Goal: Information Seeking & Learning: Find specific fact

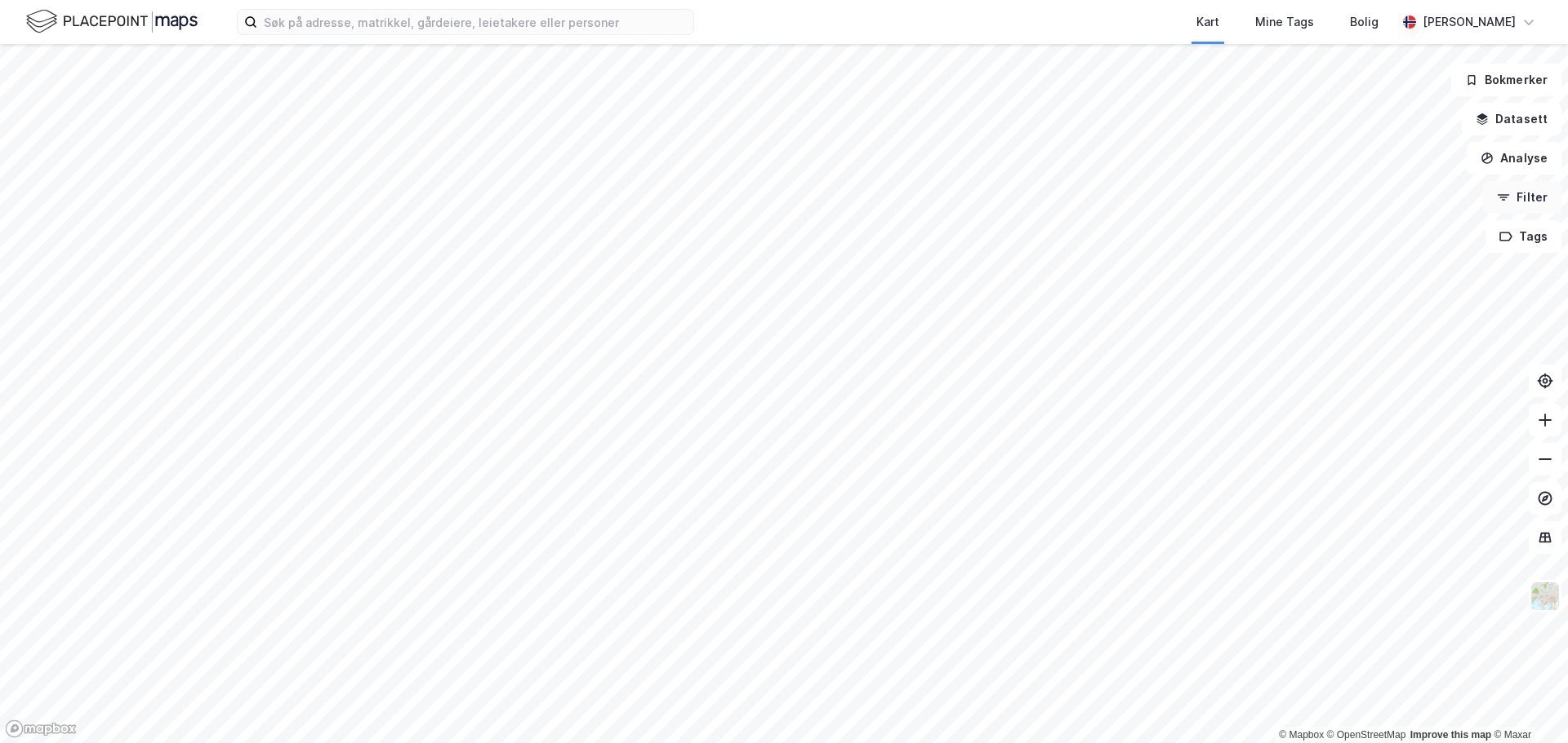
click at [1542, 198] on button "Filter" at bounding box center [1522, 198] width 78 height 33
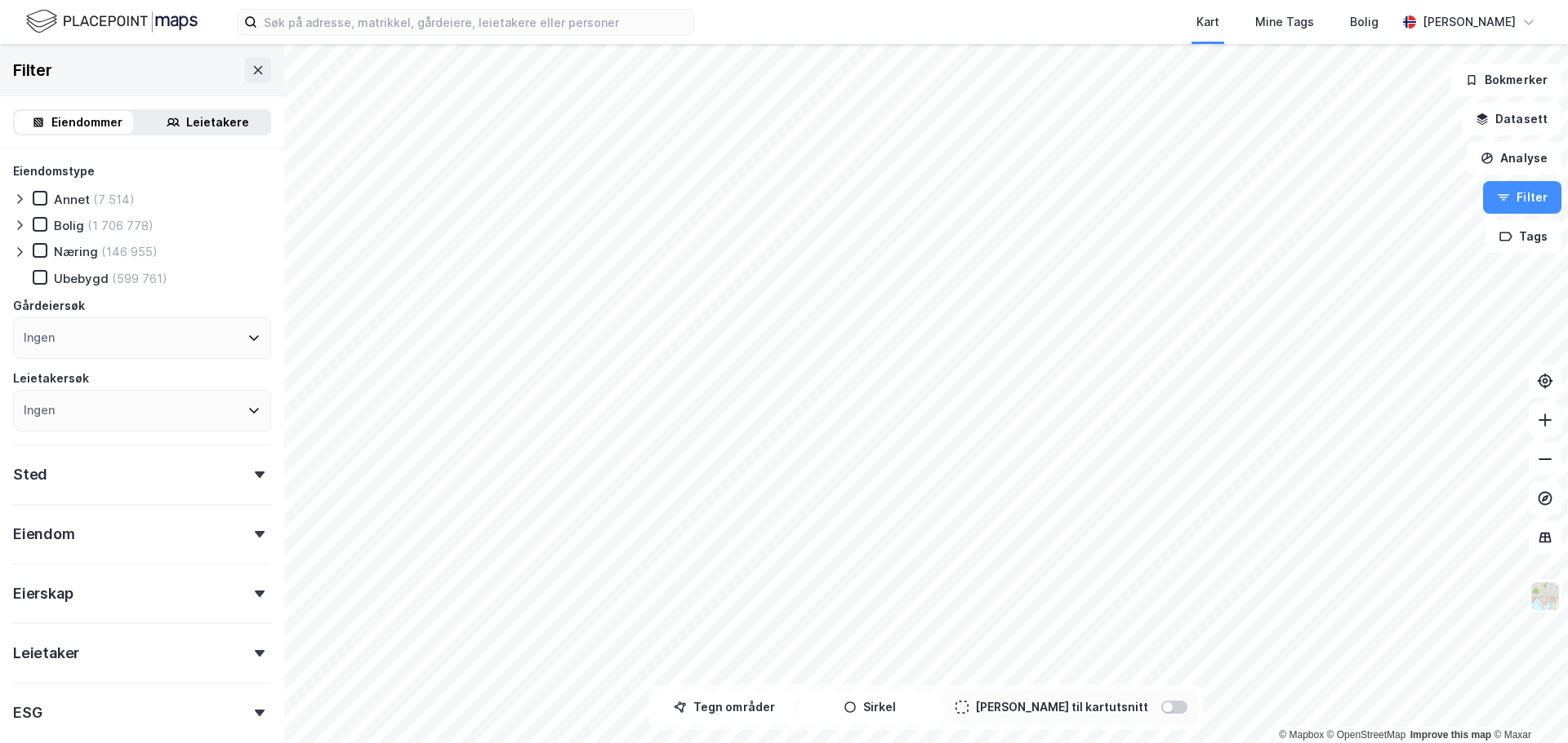
click at [206, 119] on div "Leietakere" at bounding box center [217, 123] width 63 height 20
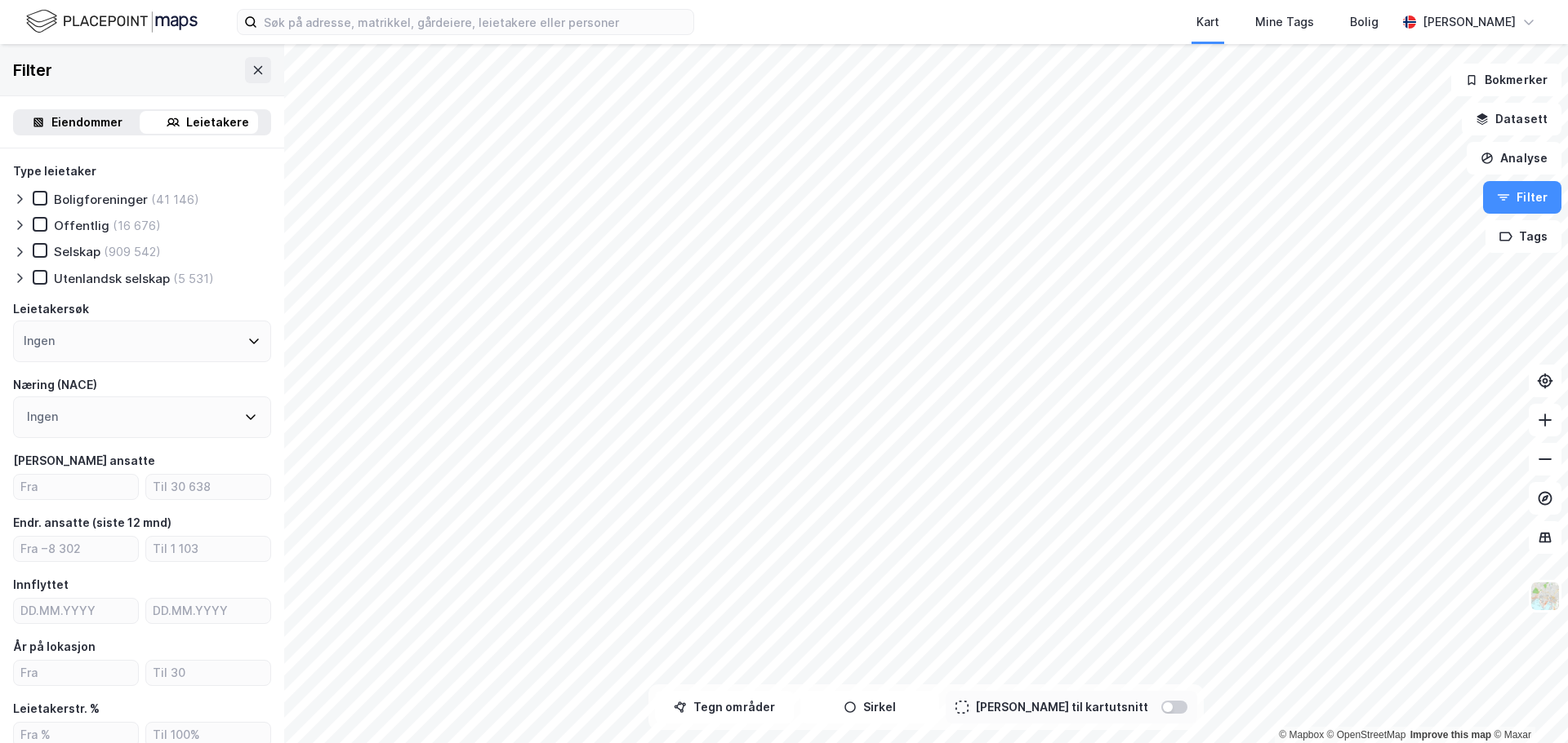
click at [101, 126] on div "Eiendommer" at bounding box center [87, 123] width 71 height 20
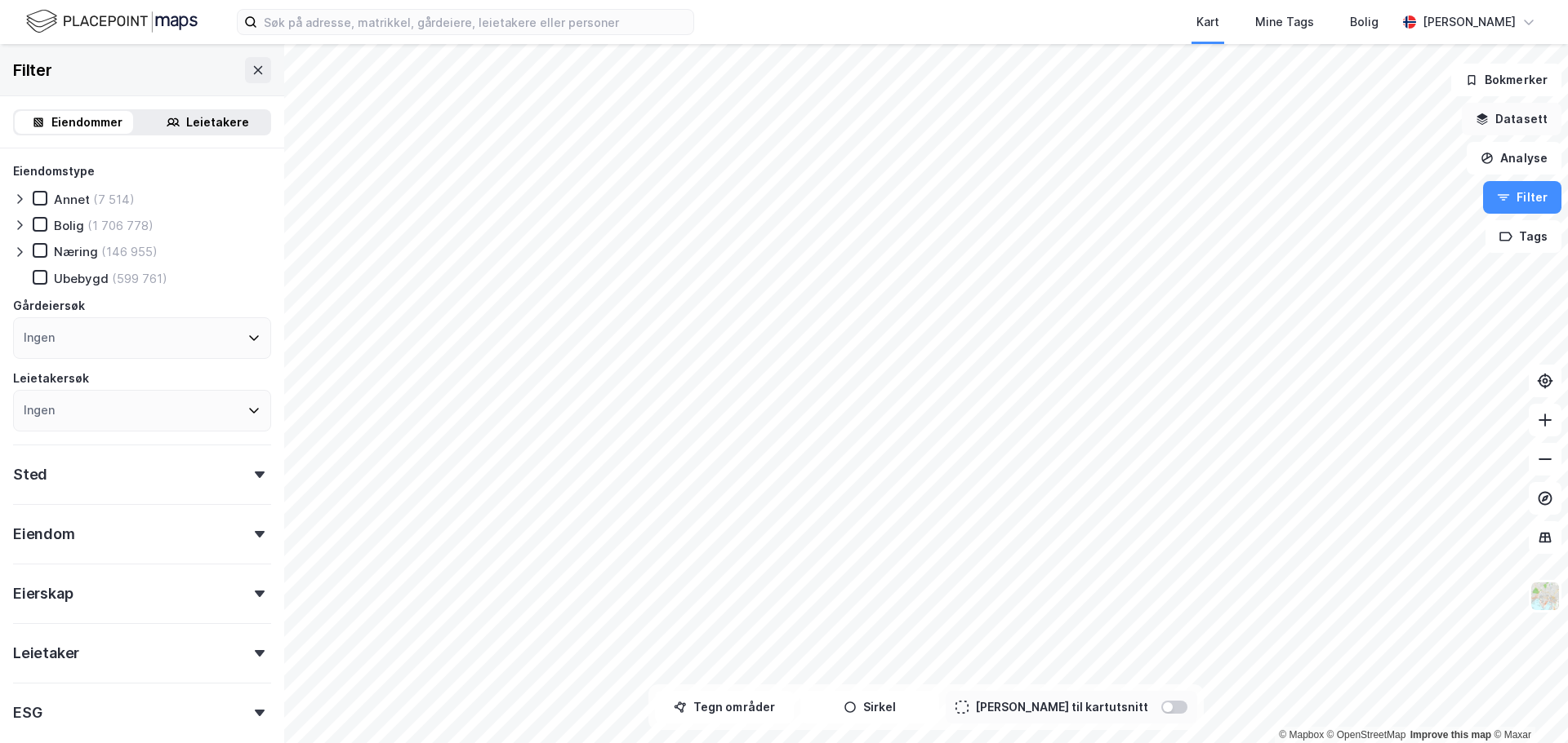
click at [1514, 122] on button "Datasett" at bounding box center [1511, 119] width 99 height 33
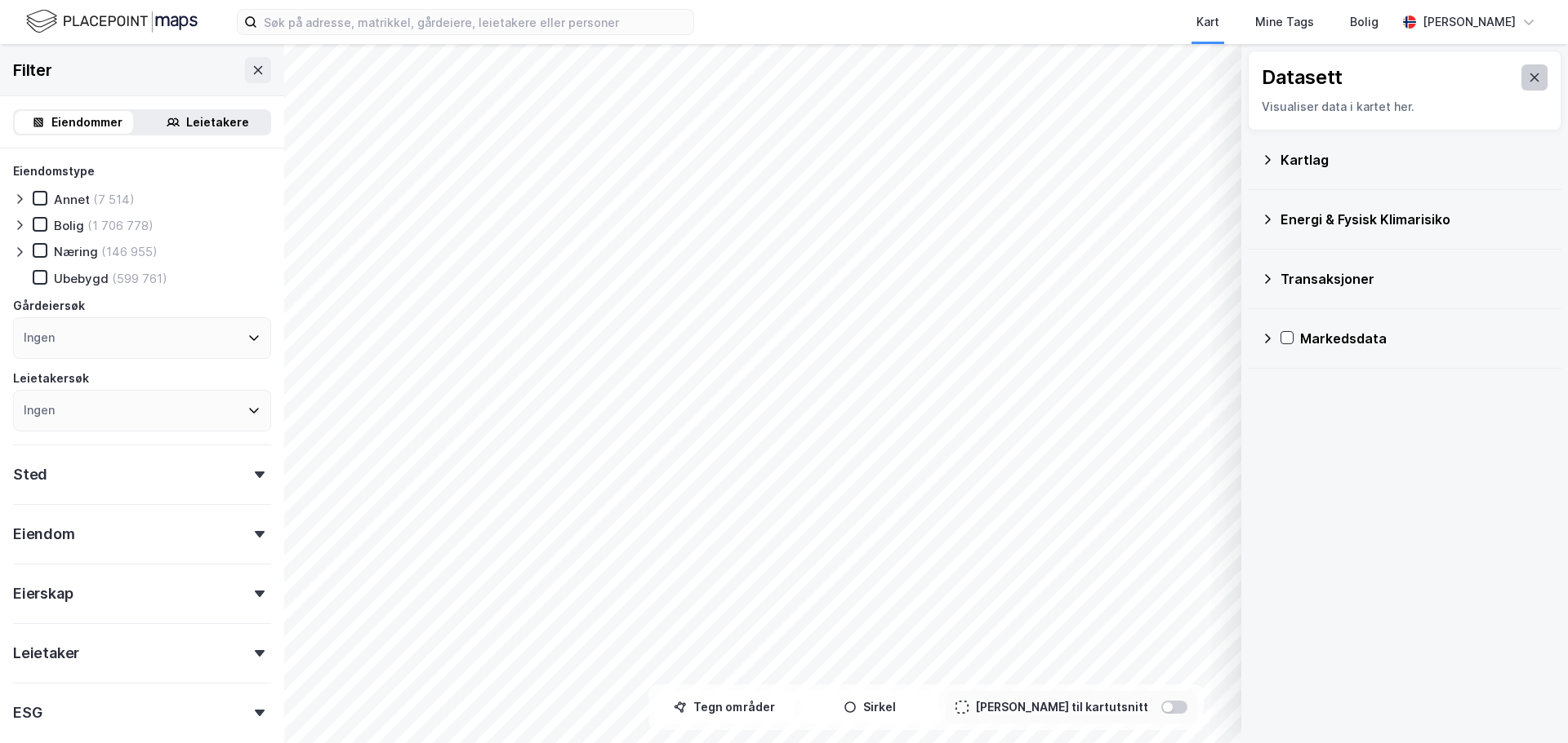
click at [1528, 73] on icon at bounding box center [1534, 77] width 13 height 13
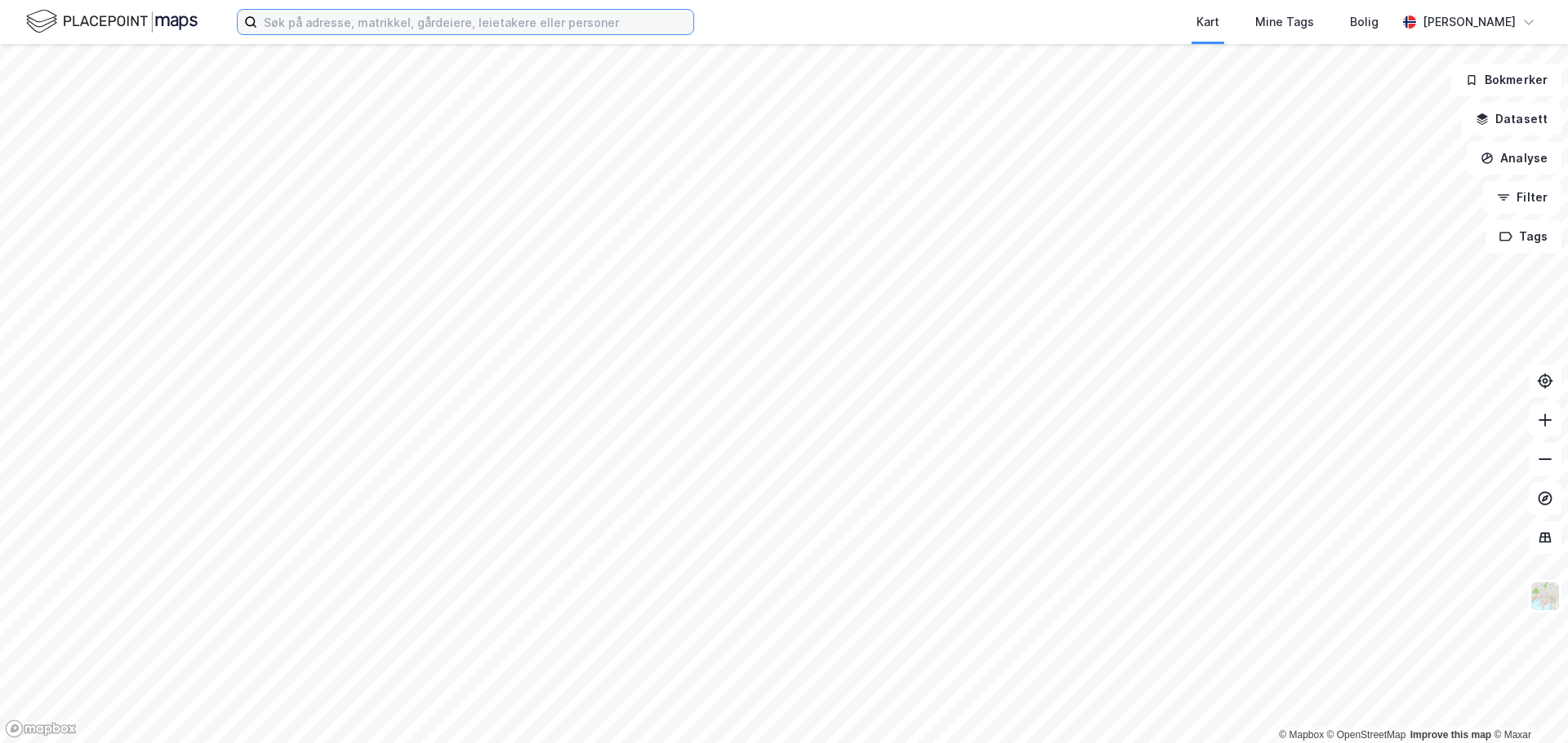
click at [413, 22] on input at bounding box center [475, 22] width 436 height 25
paste input "Cathrine Ulrichsen"
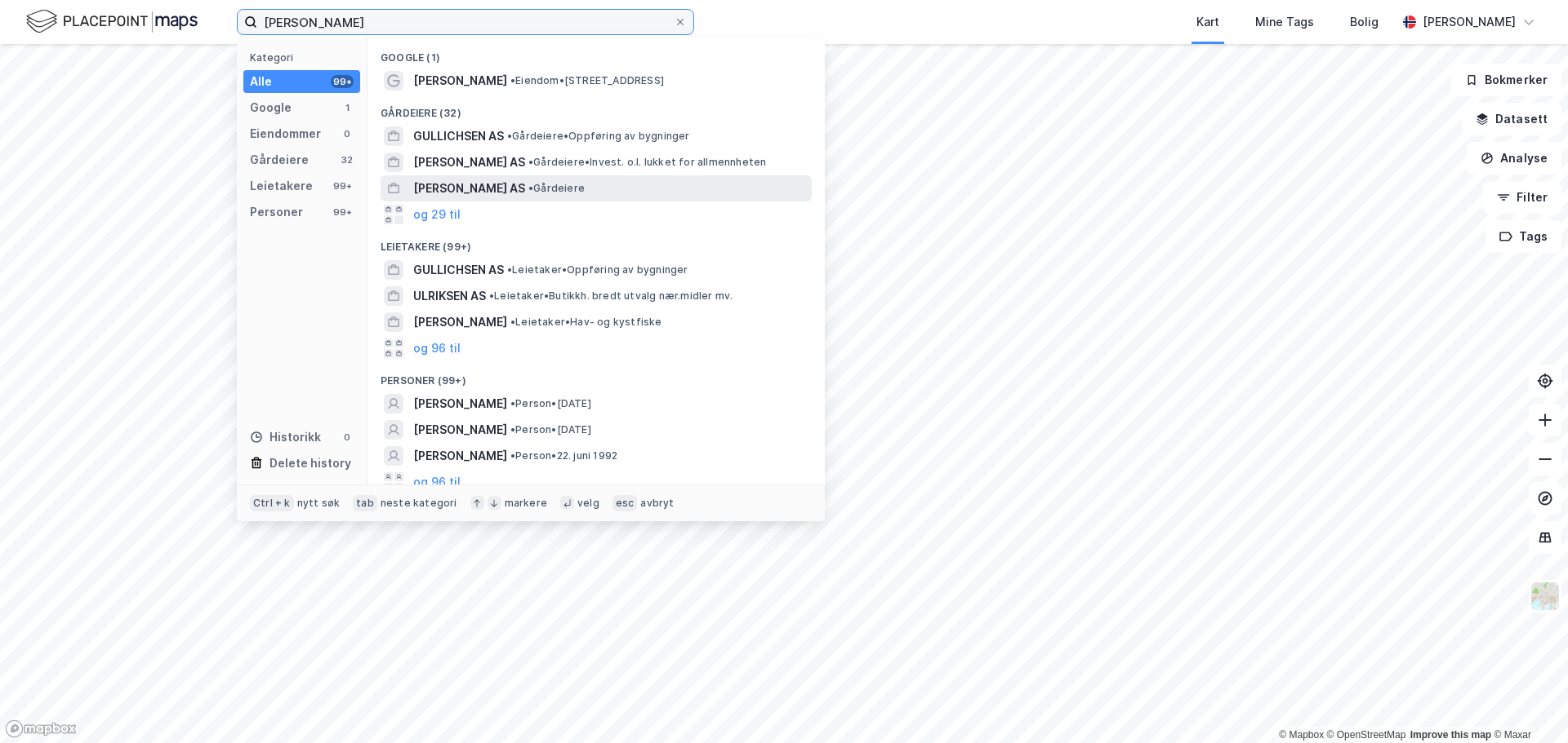
scroll to position [11, 0]
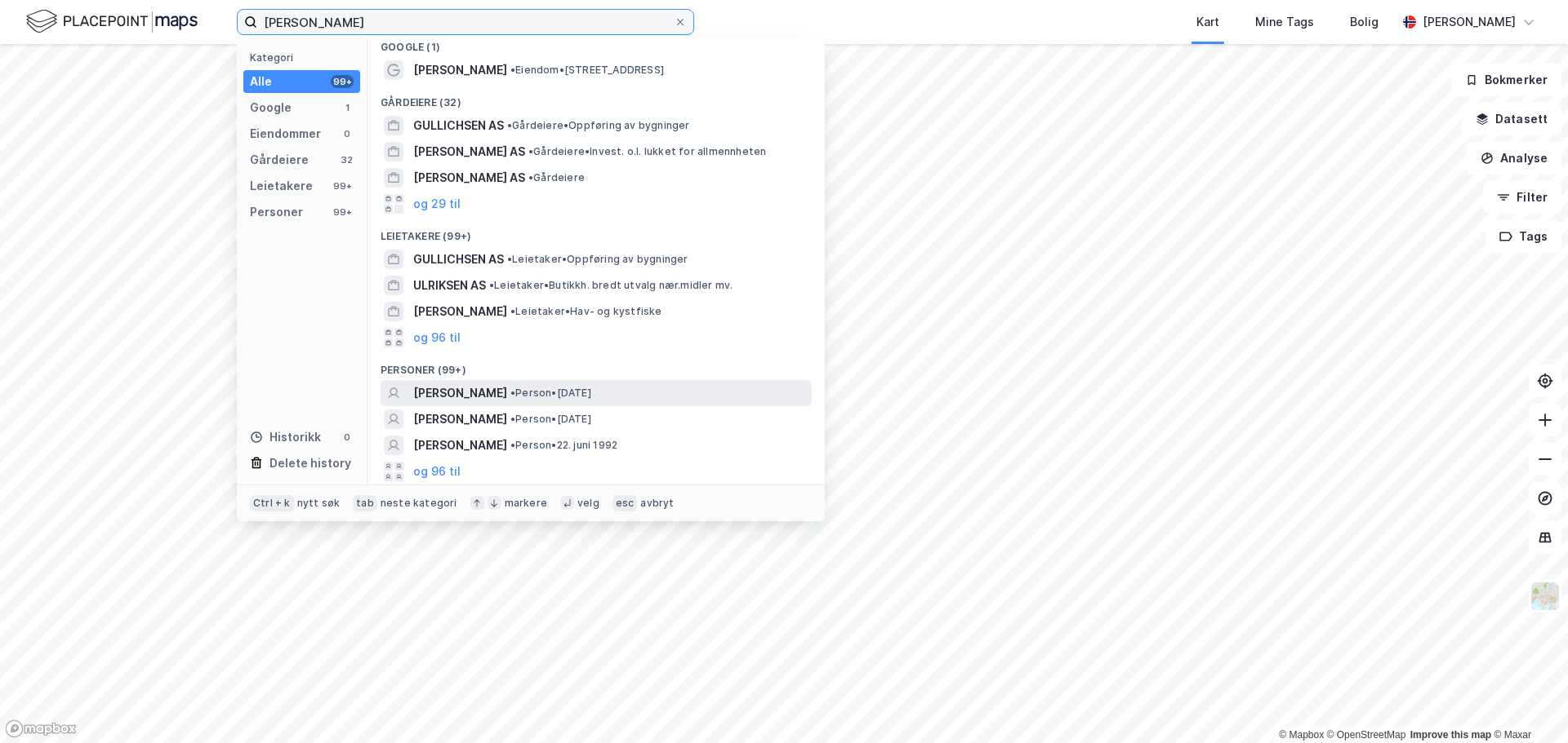
type input "Cathrine Ulrichsen"
click at [507, 390] on span "CATHRINE ULRICHSEN" at bounding box center [459, 393] width 94 height 20
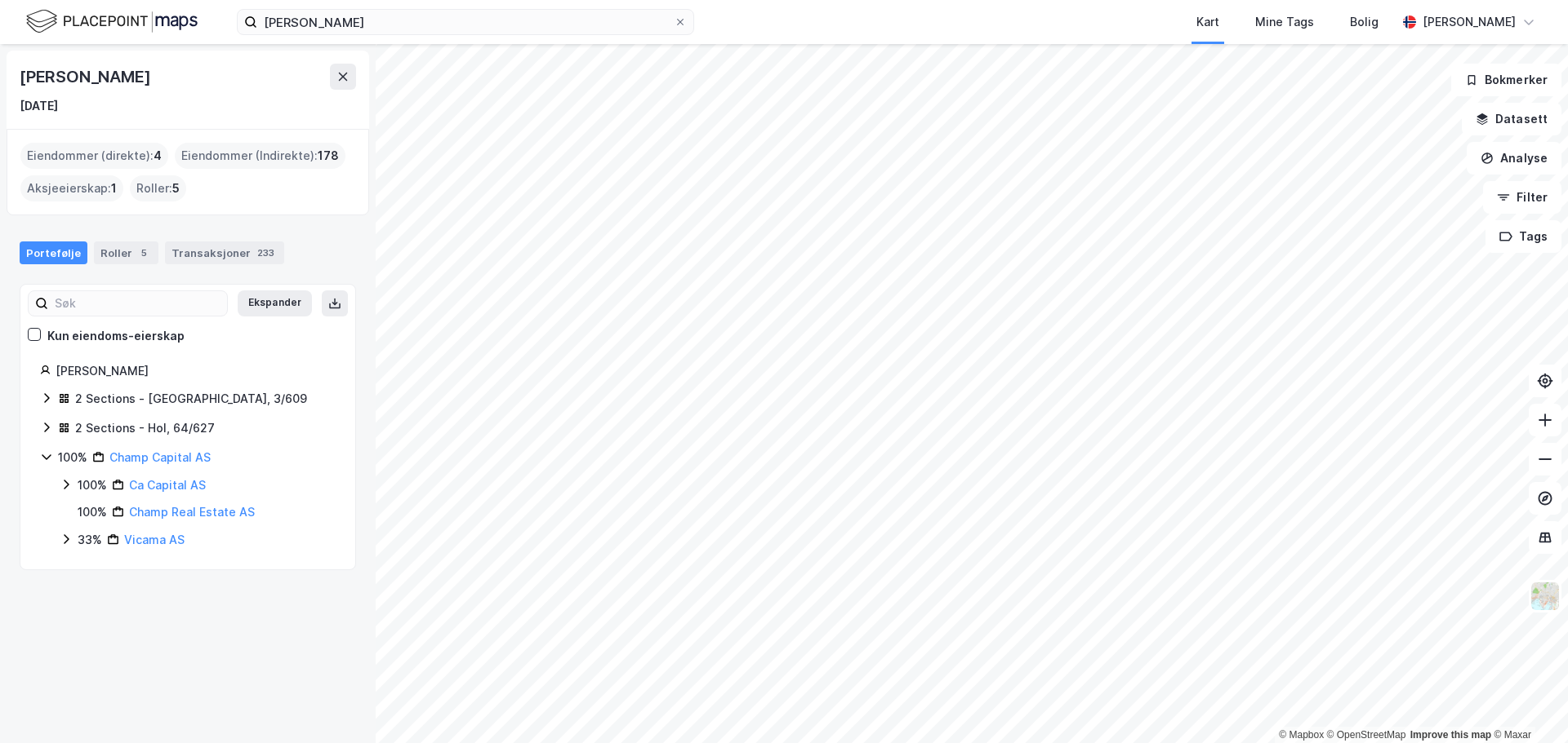
click at [46, 397] on icon at bounding box center [46, 398] width 13 height 13
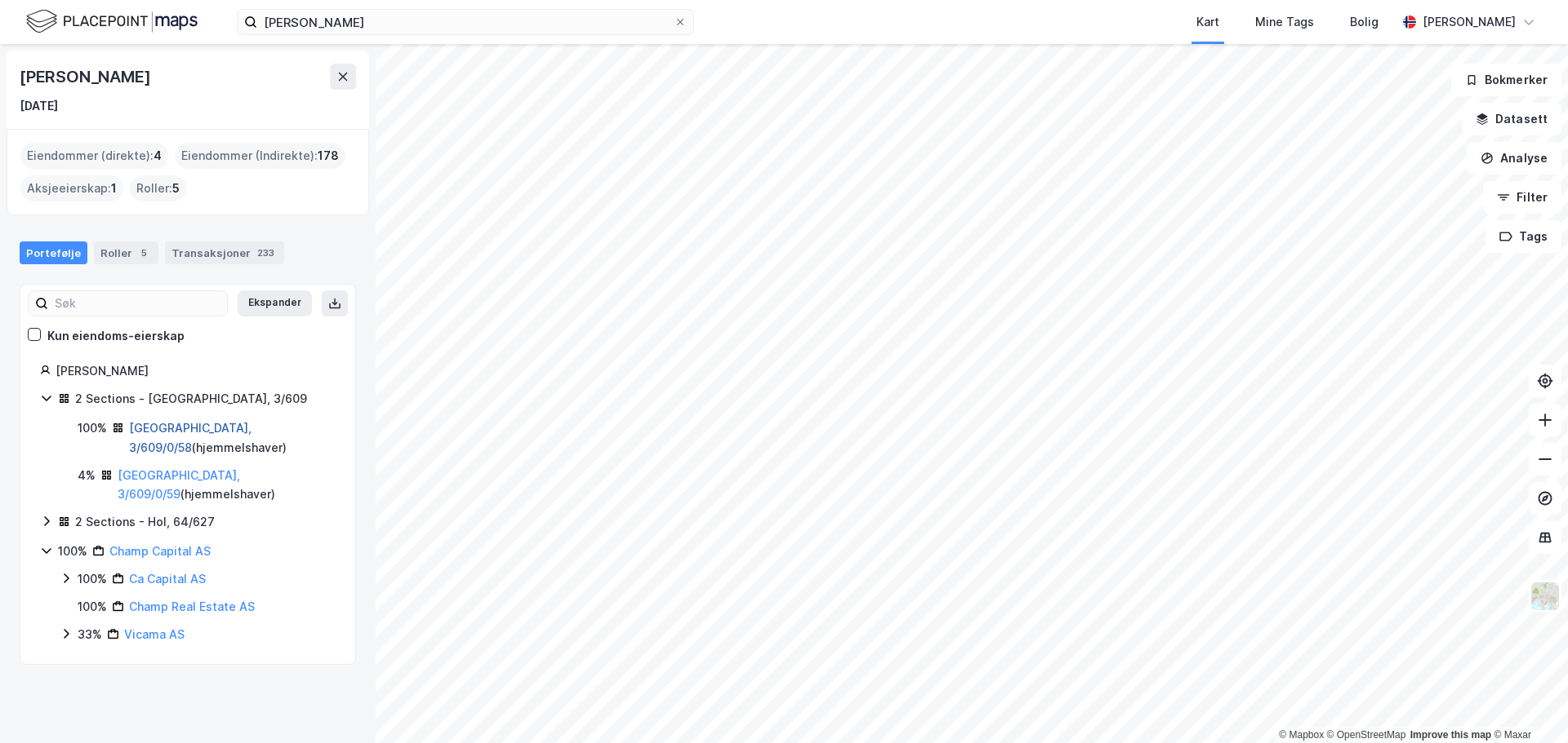
click at [190, 434] on link "Oslo, 3/609/0/58" at bounding box center [190, 437] width 122 height 34
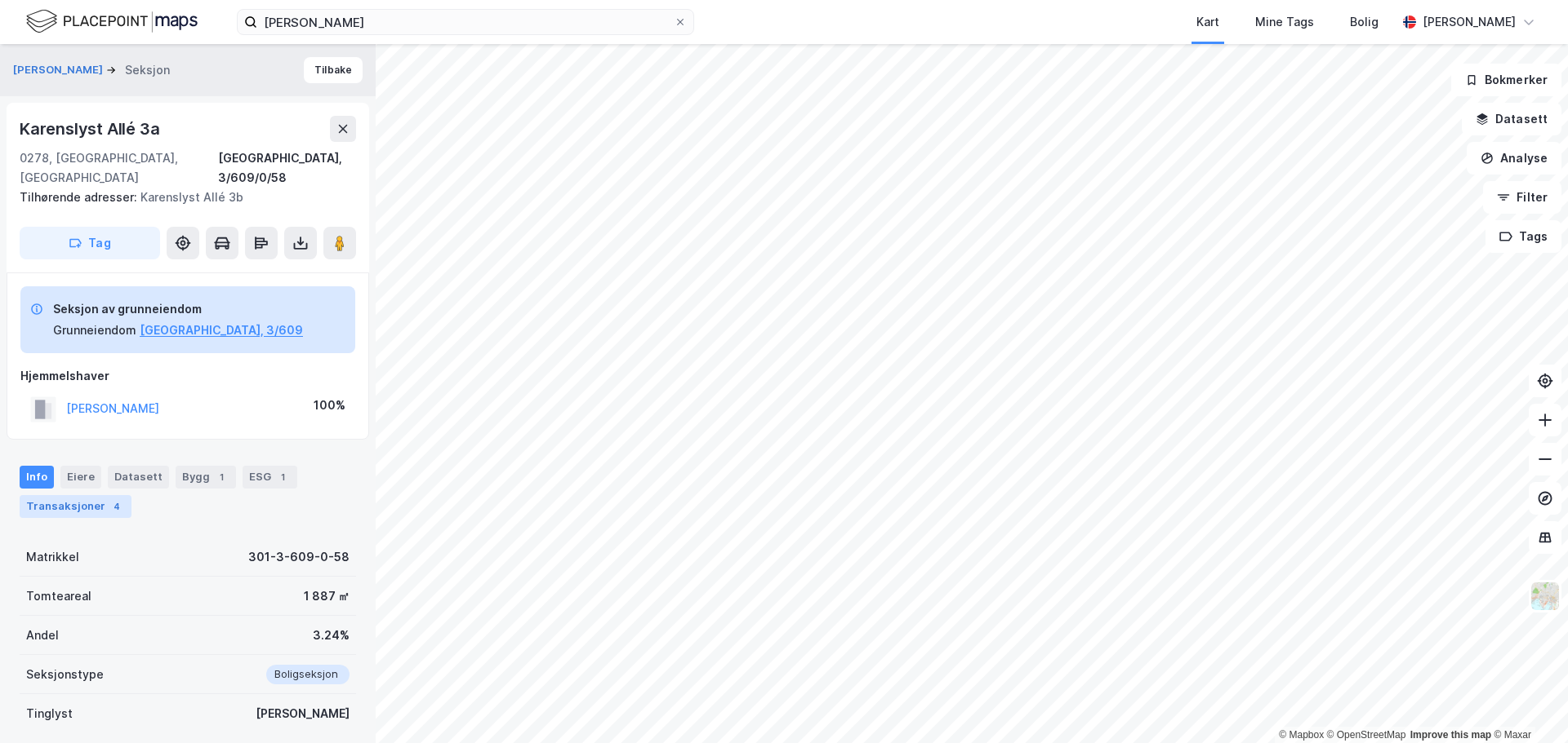
click at [99, 495] on div "Transaksjoner 4" at bounding box center [76, 506] width 112 height 23
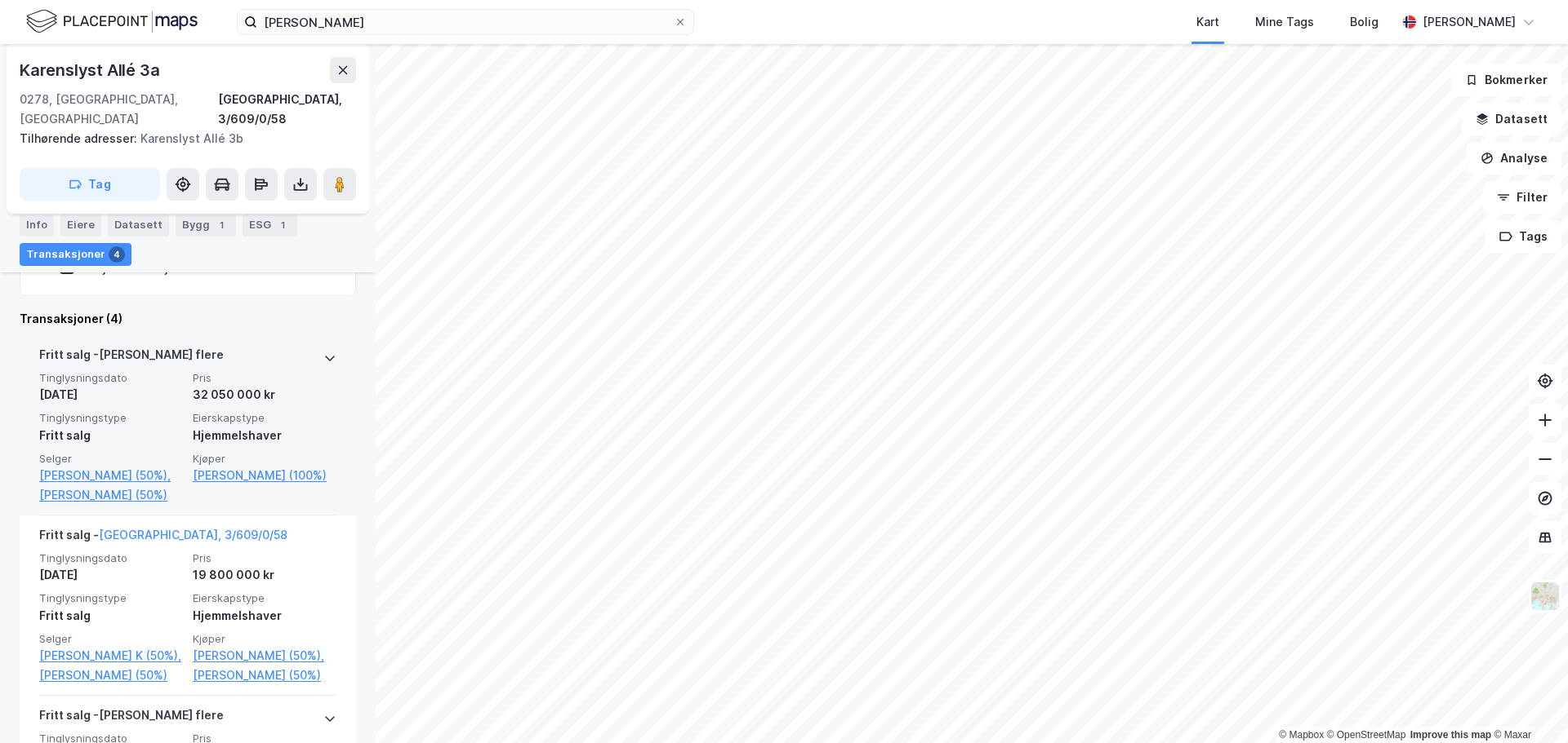
scroll to position [406, 0]
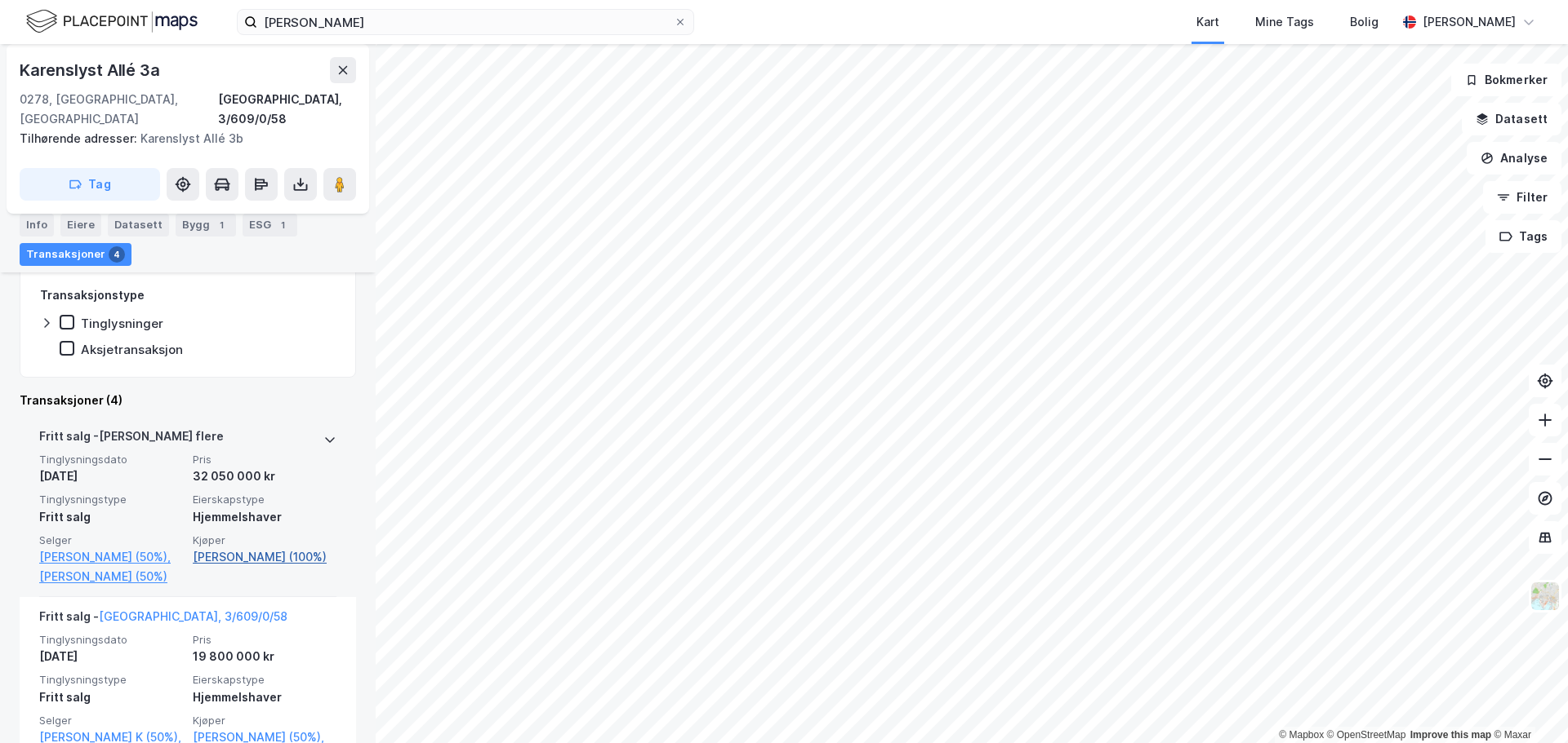
click at [216, 547] on link "Ulrichsen Cathrine (100%)" at bounding box center [265, 557] width 144 height 20
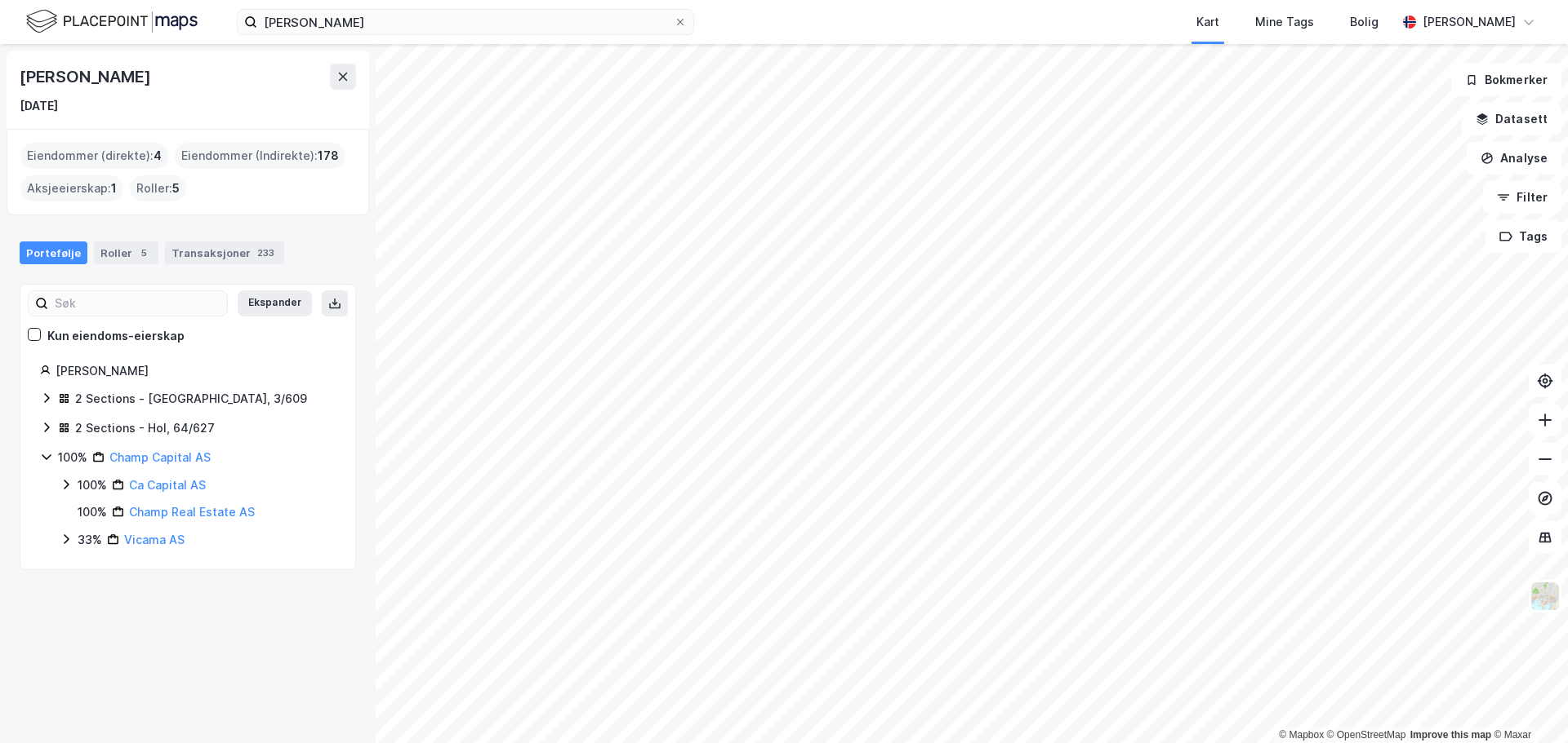
click at [52, 428] on icon at bounding box center [46, 427] width 13 height 13
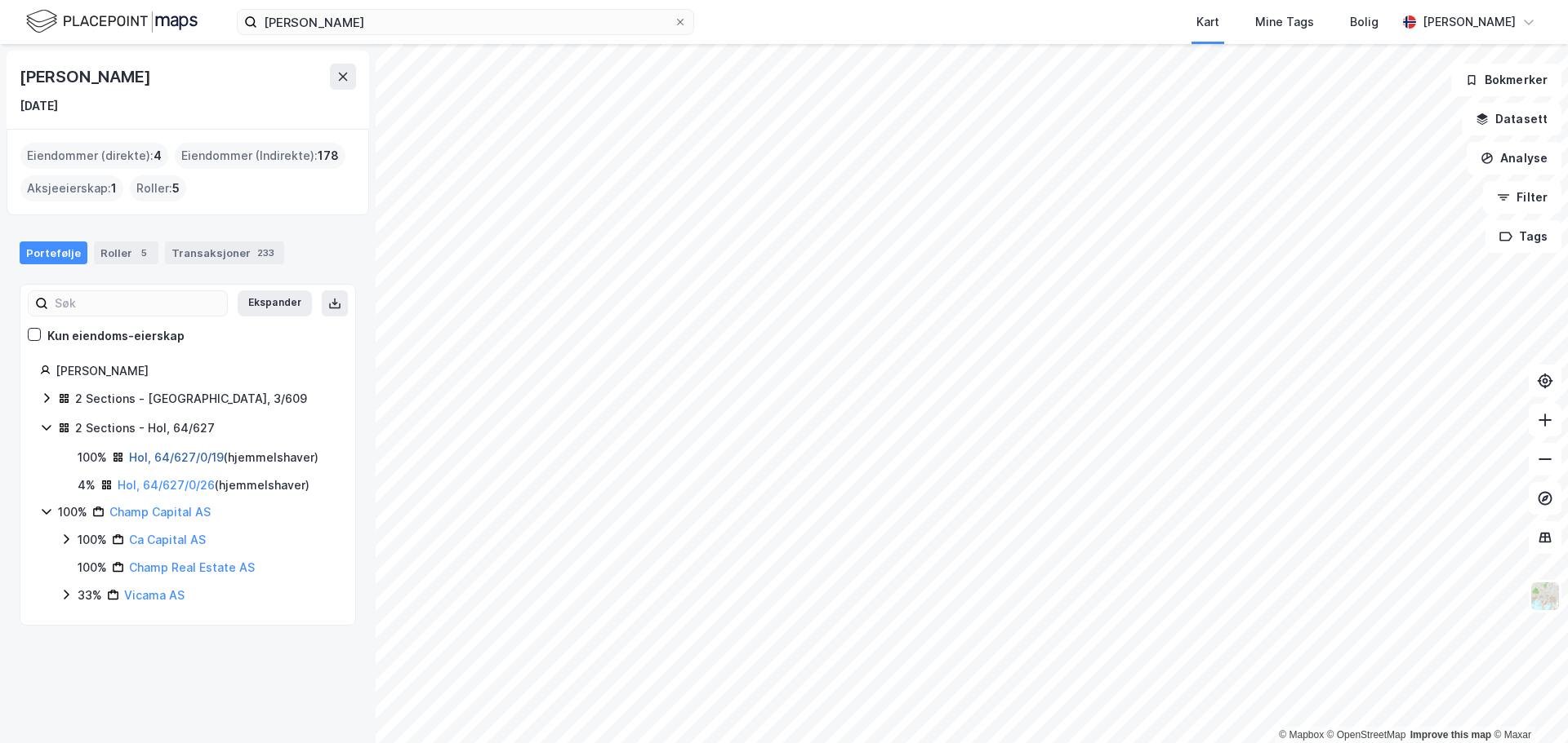
click at [168, 457] on link "Hol, 64/627/0/19" at bounding box center [177, 457] width 95 height 14
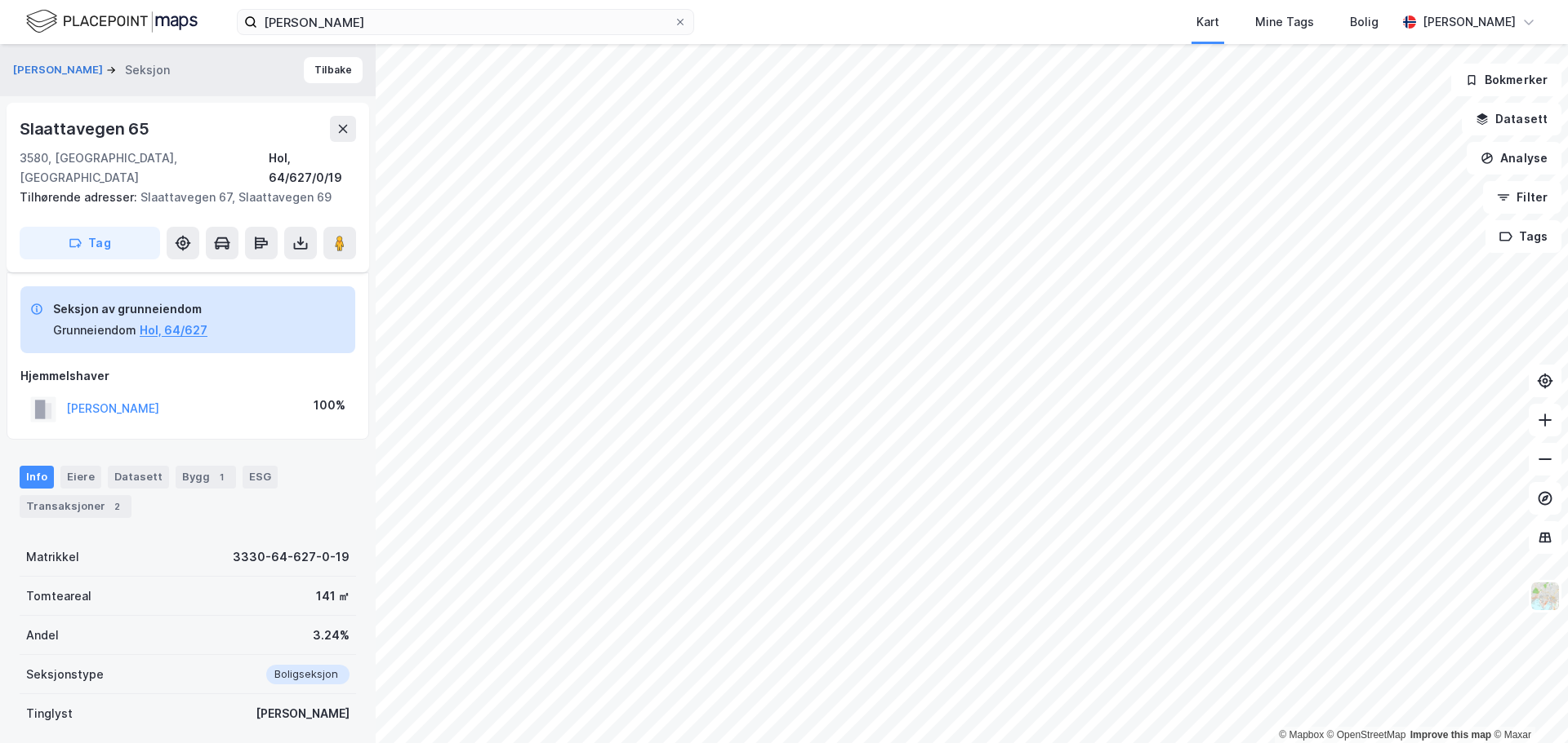
scroll to position [181, 0]
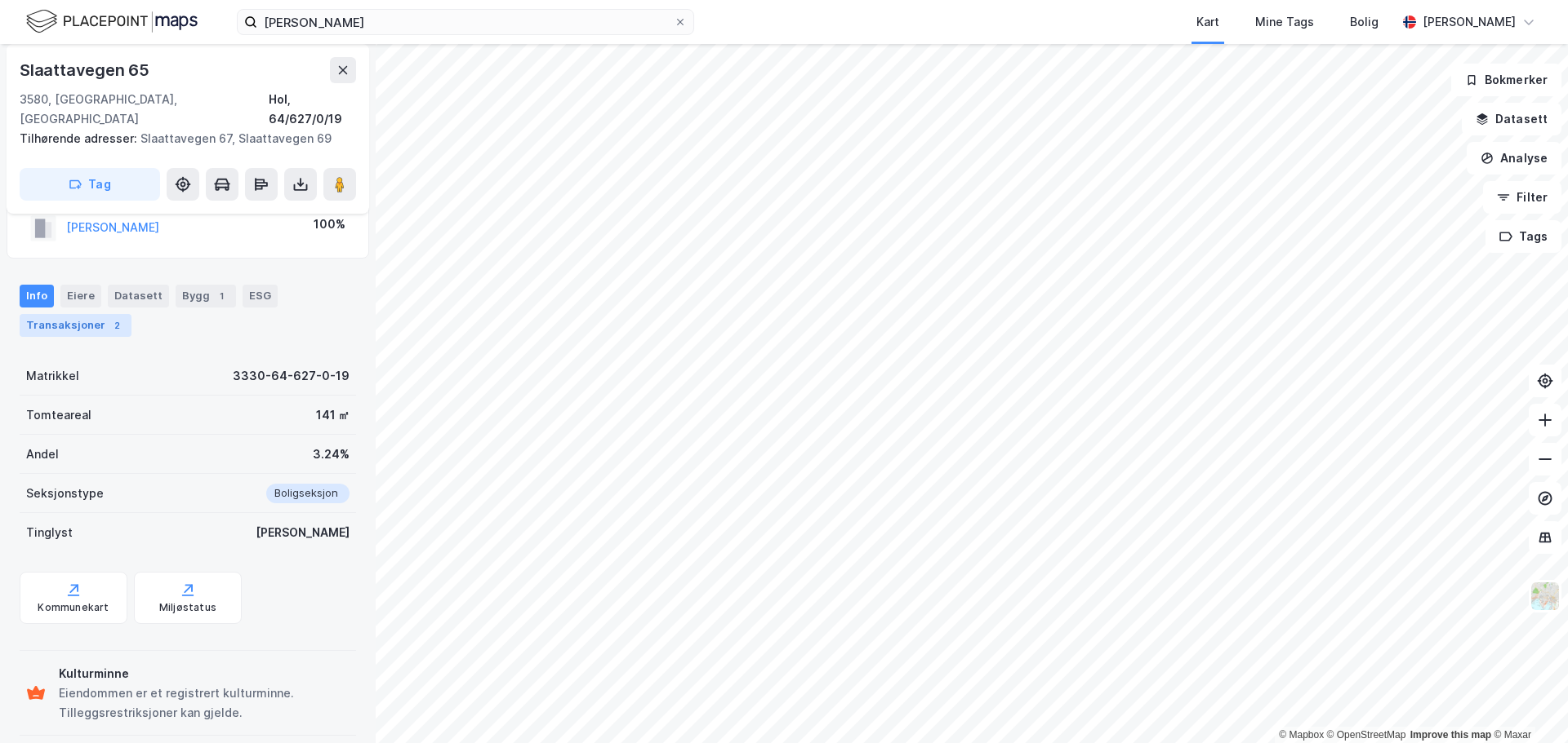
click at [108, 318] on div "2" at bounding box center [117, 326] width 16 height 16
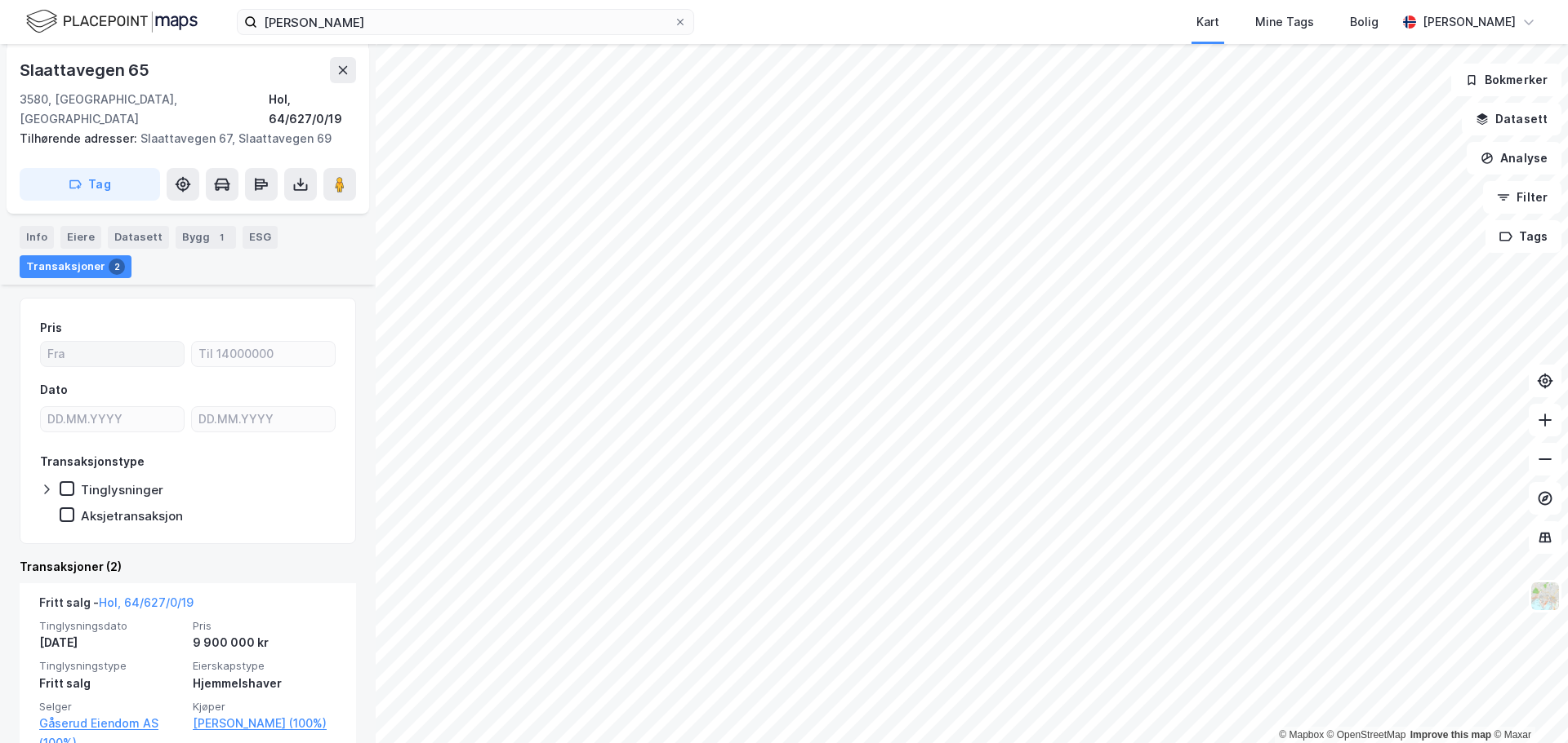
scroll to position [344, 0]
